Goal: Register for event/course

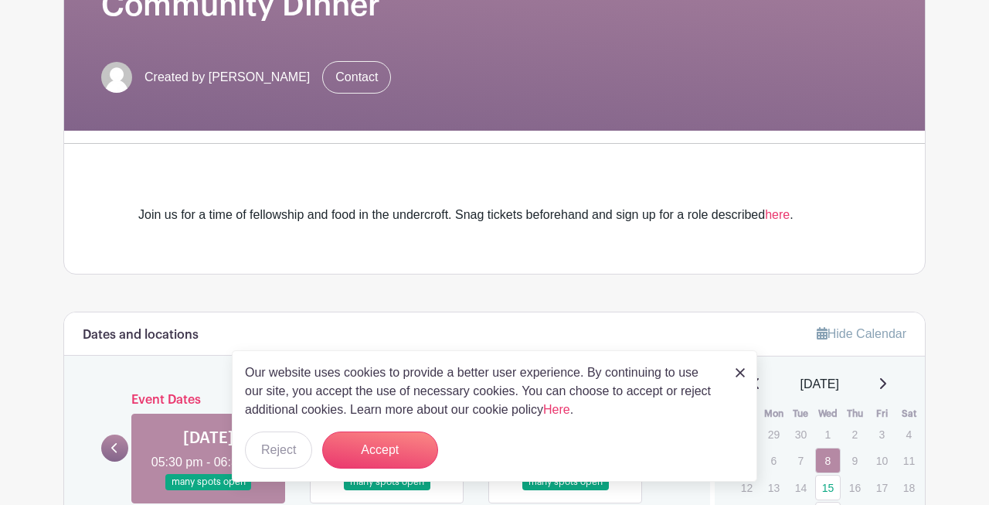
scroll to position [276, 0]
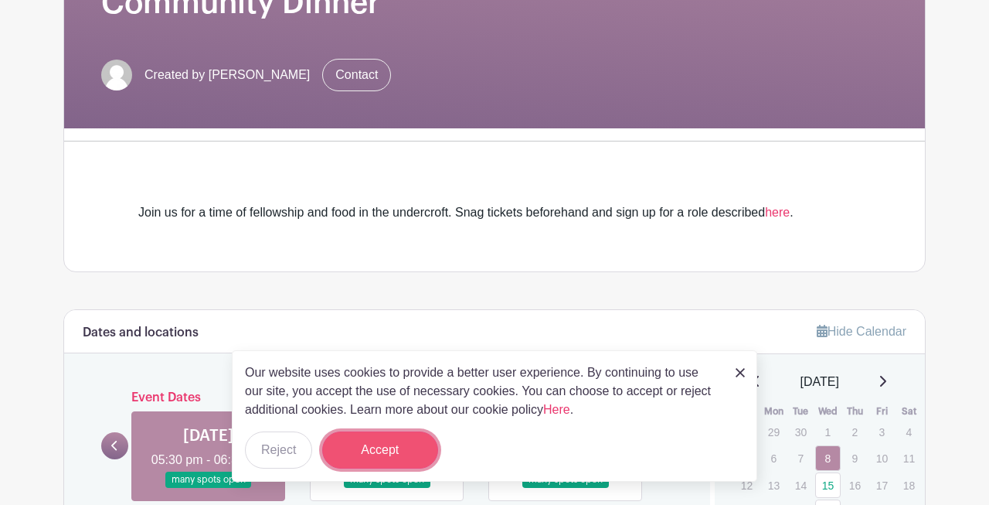
click at [370, 450] on button "Accept" at bounding box center [380, 449] width 116 height 37
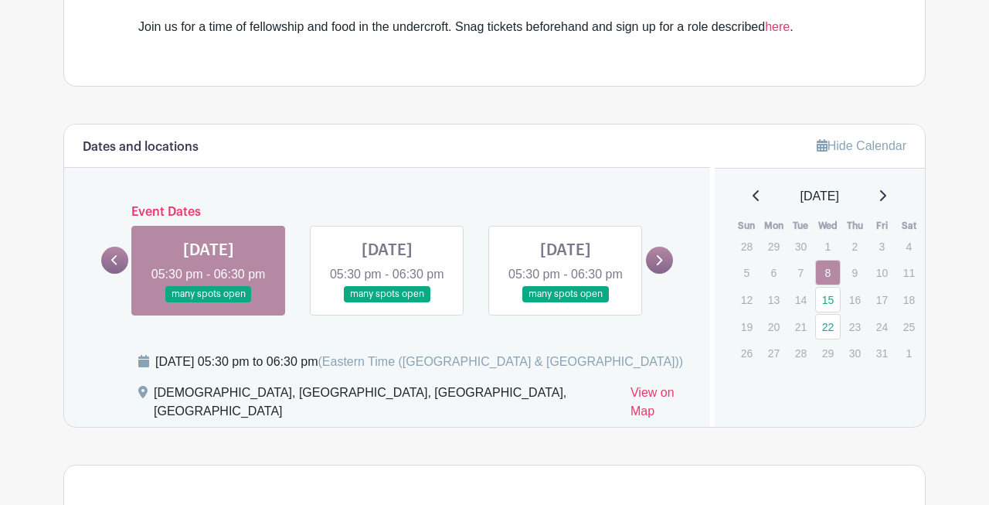
scroll to position [463, 0]
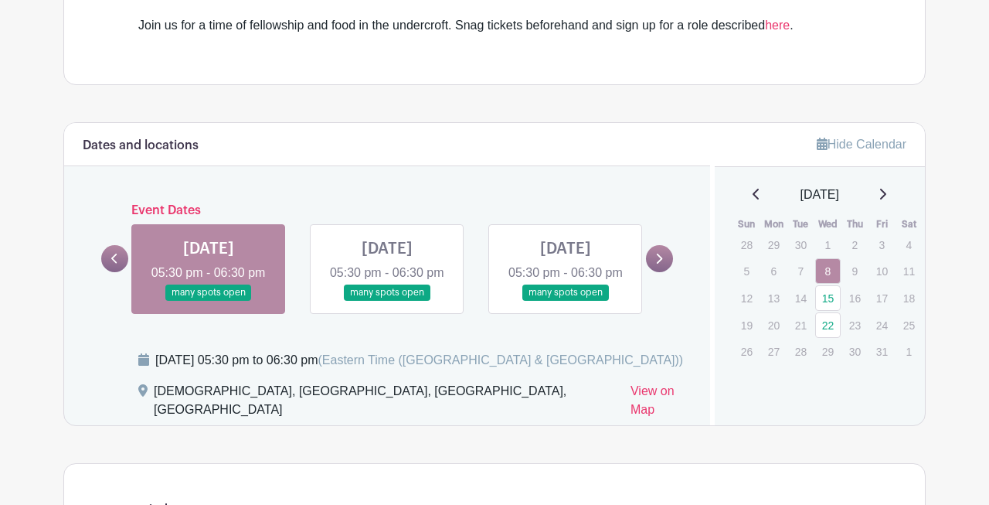
click at [209, 301] on link at bounding box center [209, 301] width 0 height 0
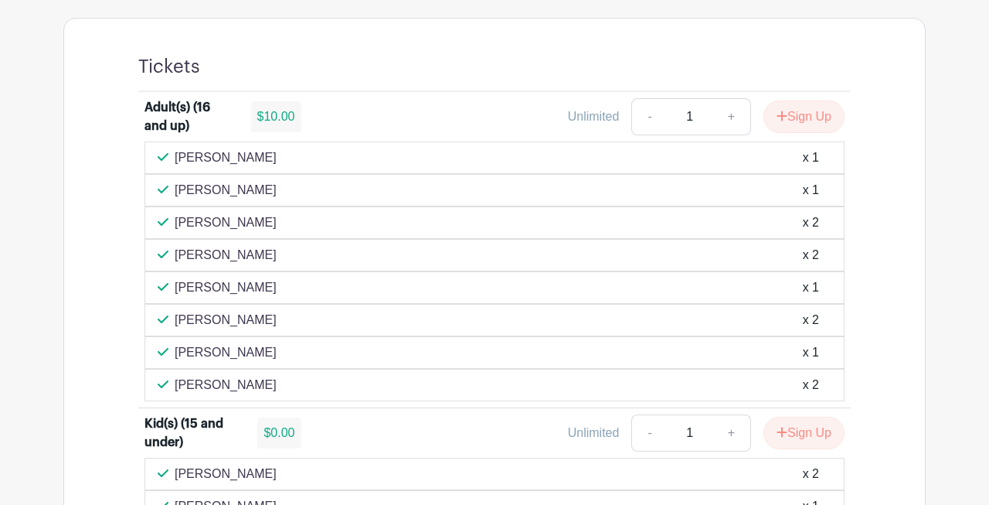
scroll to position [901, 0]
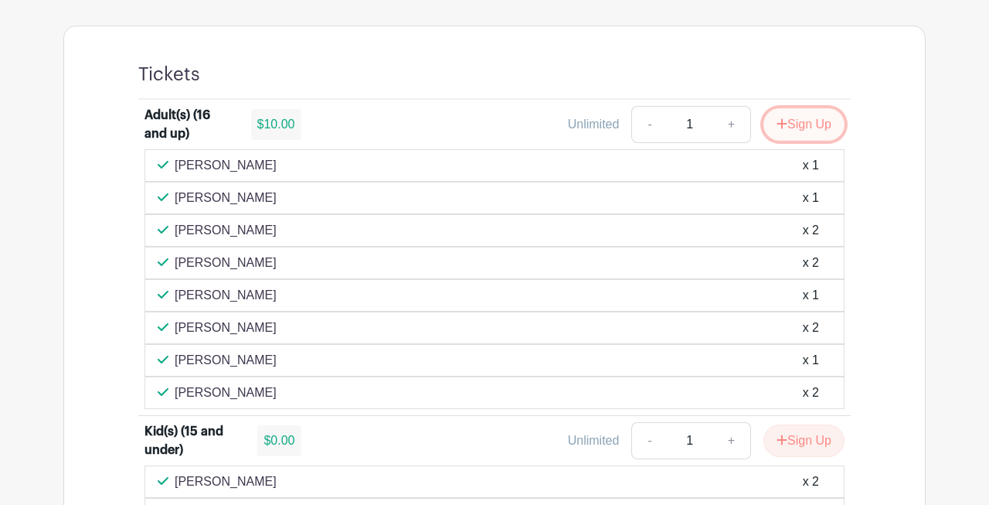
click at [793, 128] on button "Sign Up" at bounding box center [804, 124] width 81 height 32
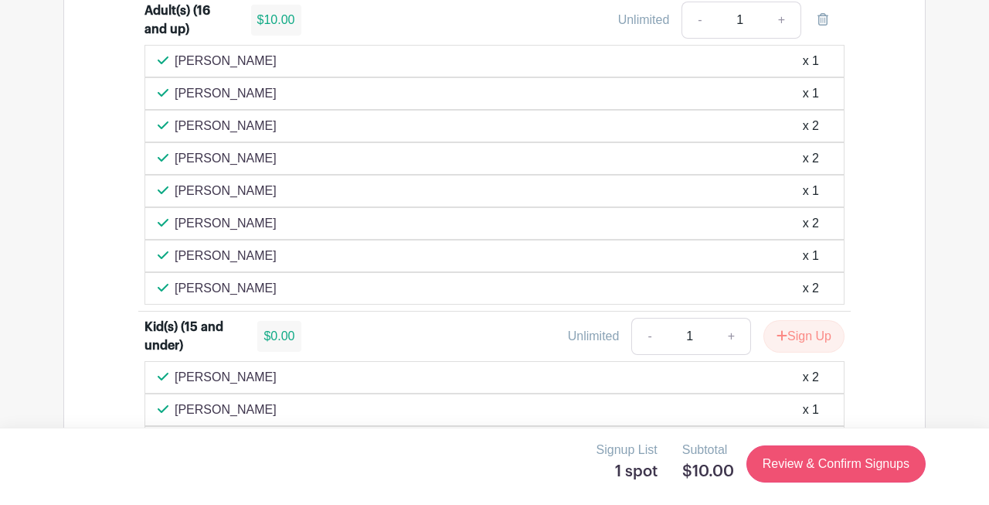
scroll to position [1011, 0]
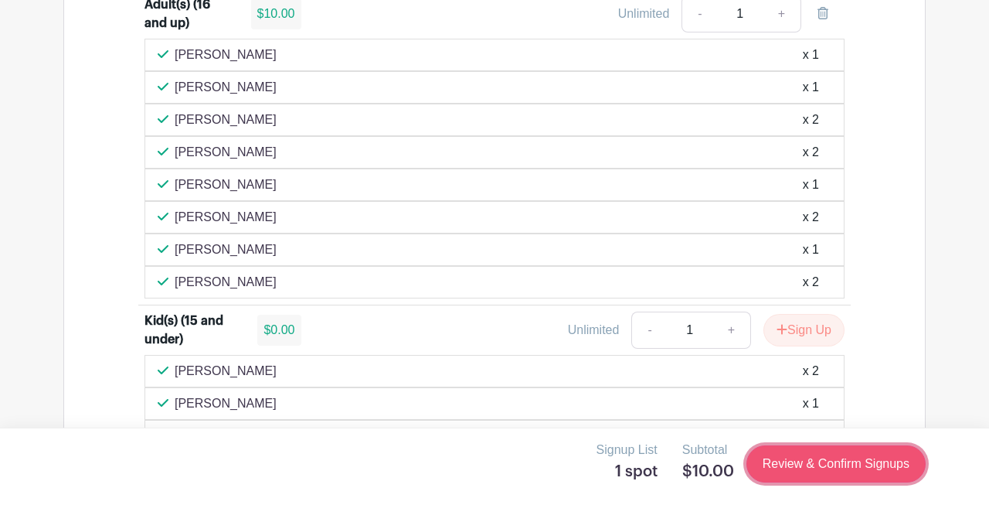
click at [801, 465] on link "Review & Confirm Signups" at bounding box center [836, 463] width 179 height 37
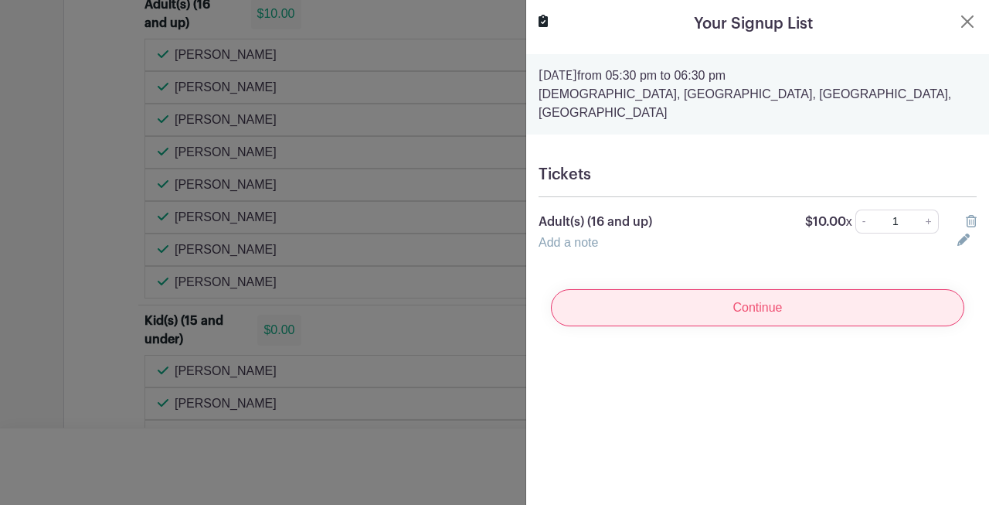
click at [703, 291] on input "Continue" at bounding box center [758, 307] width 414 height 37
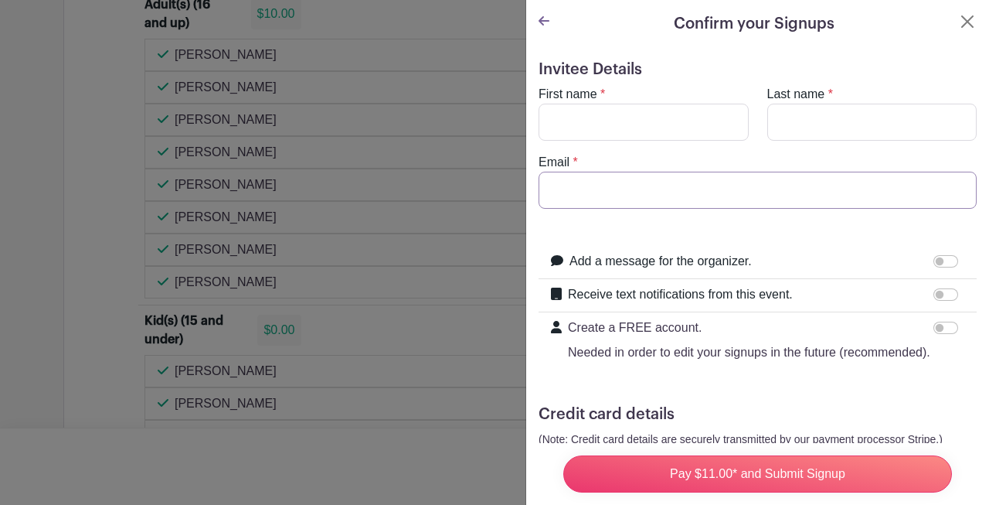
type input "[EMAIL_ADDRESS][DOMAIN_NAME]"
click at [571, 124] on input "First name" at bounding box center [644, 122] width 210 height 37
type input "[PERSON_NAME]"
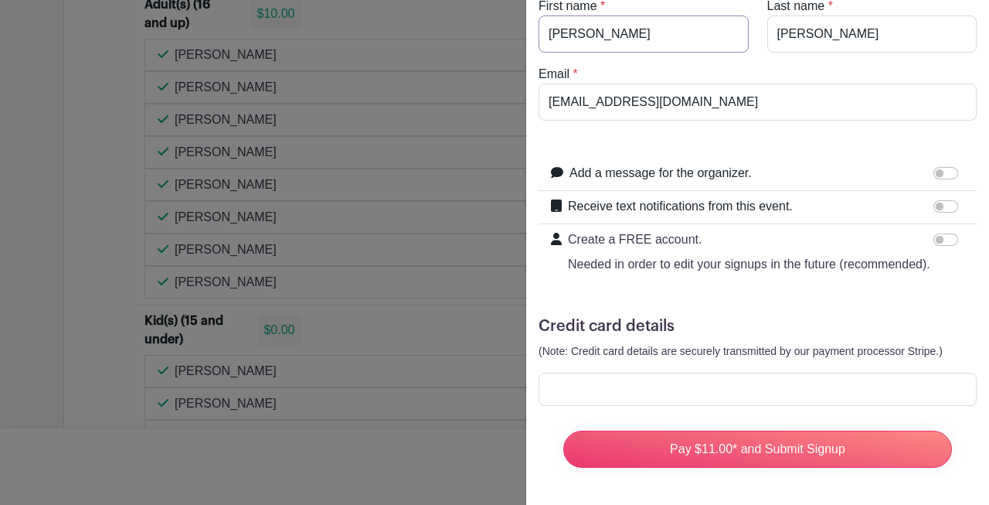
scroll to position [85, 0]
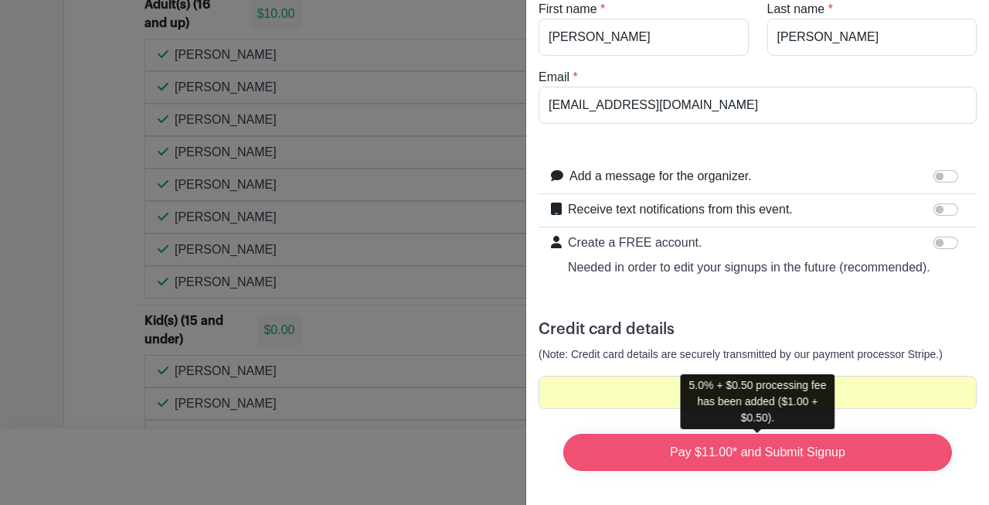
click at [804, 450] on input "Pay $11.00* and Submit Signup" at bounding box center [758, 452] width 389 height 37
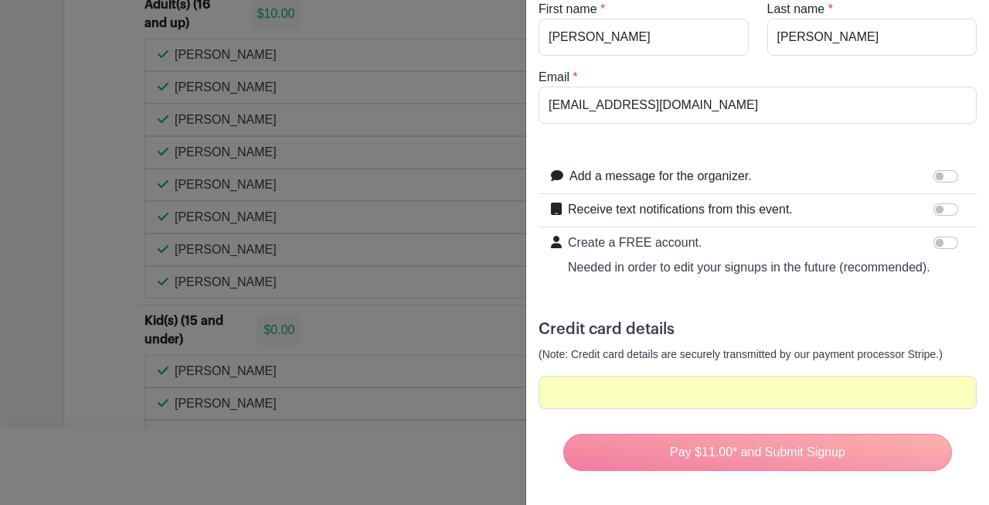
scroll to position [88, 0]
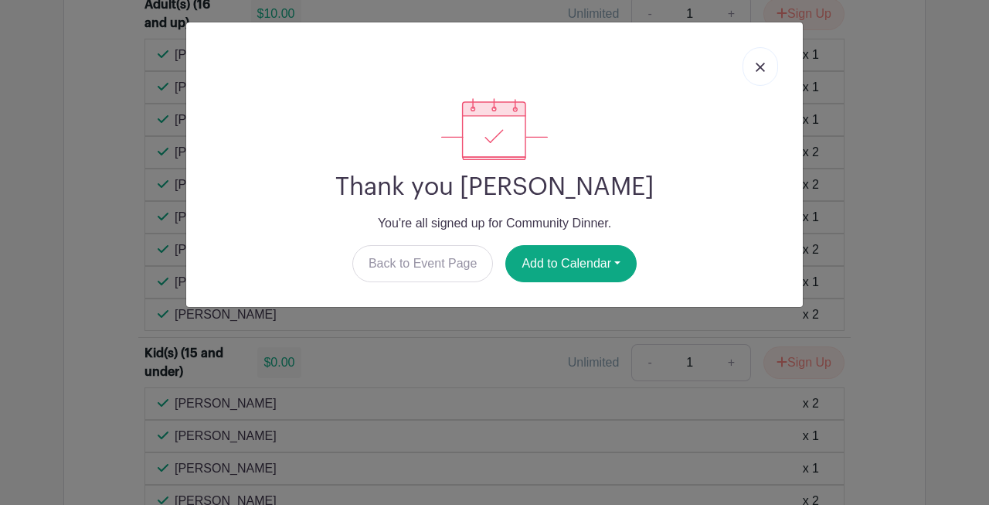
click at [900, 387] on div "Thank you [PERSON_NAME] You're all signed up for Community Dinner. Back to Even…" at bounding box center [494, 252] width 989 height 505
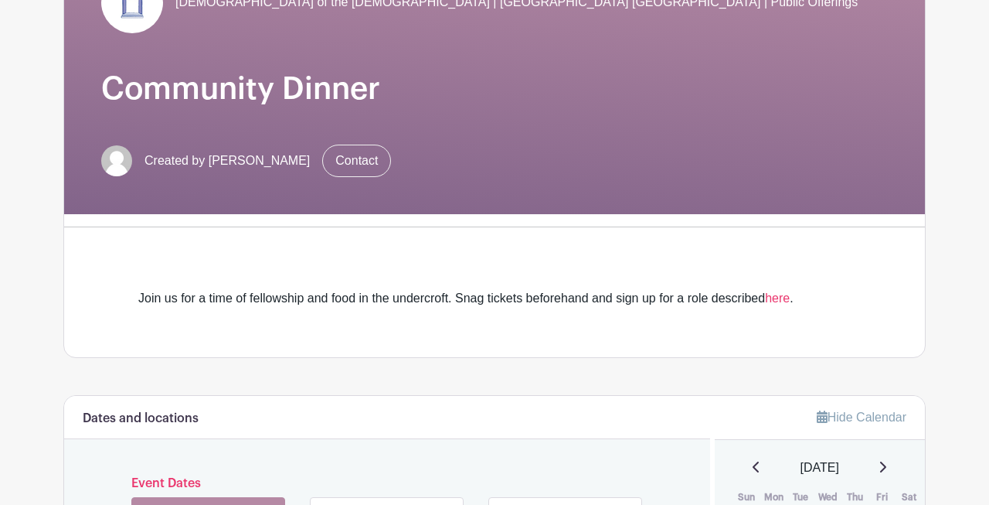
scroll to position [0, 0]
